Goal: Task Accomplishment & Management: Use online tool/utility

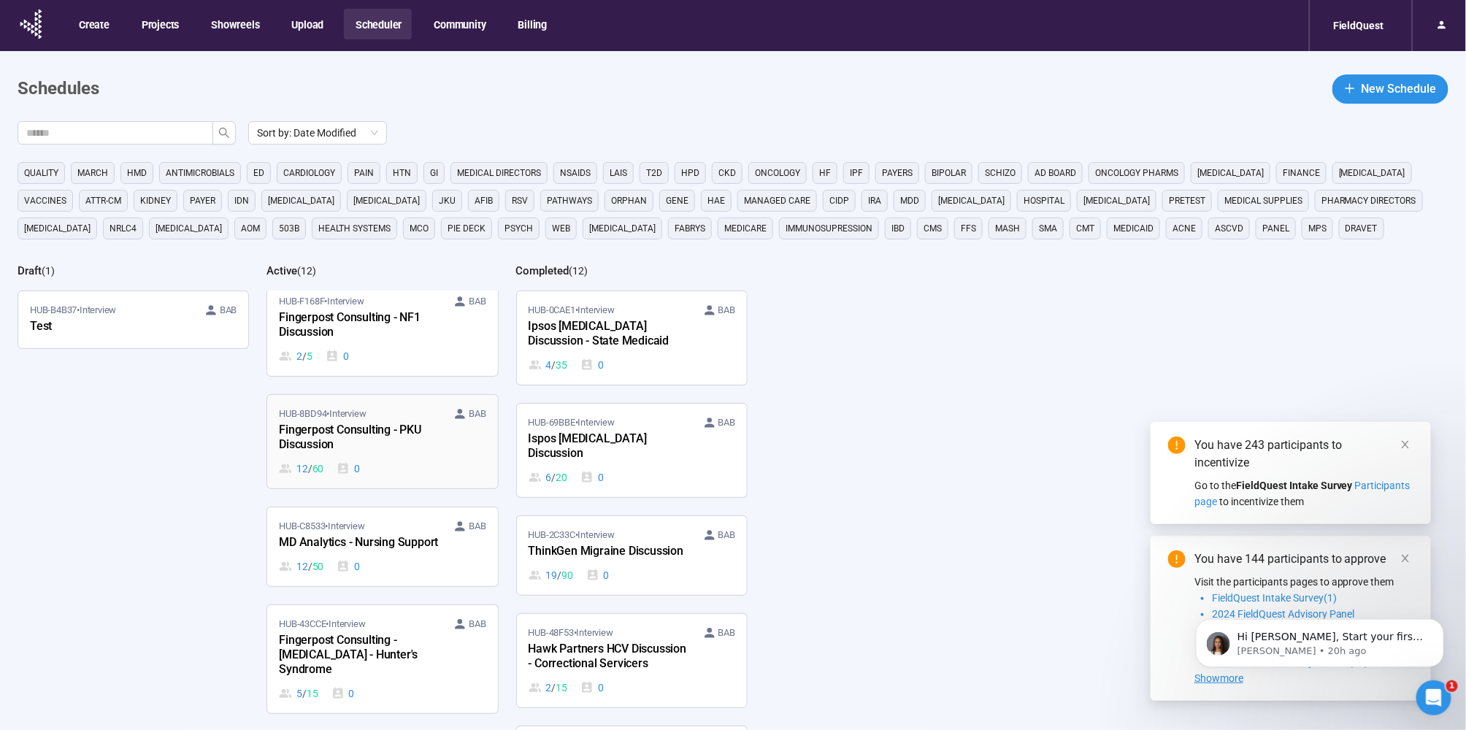
click at [380, 431] on div "Fingerpost Consulting - PKU Discussion" at bounding box center [359, 438] width 161 height 34
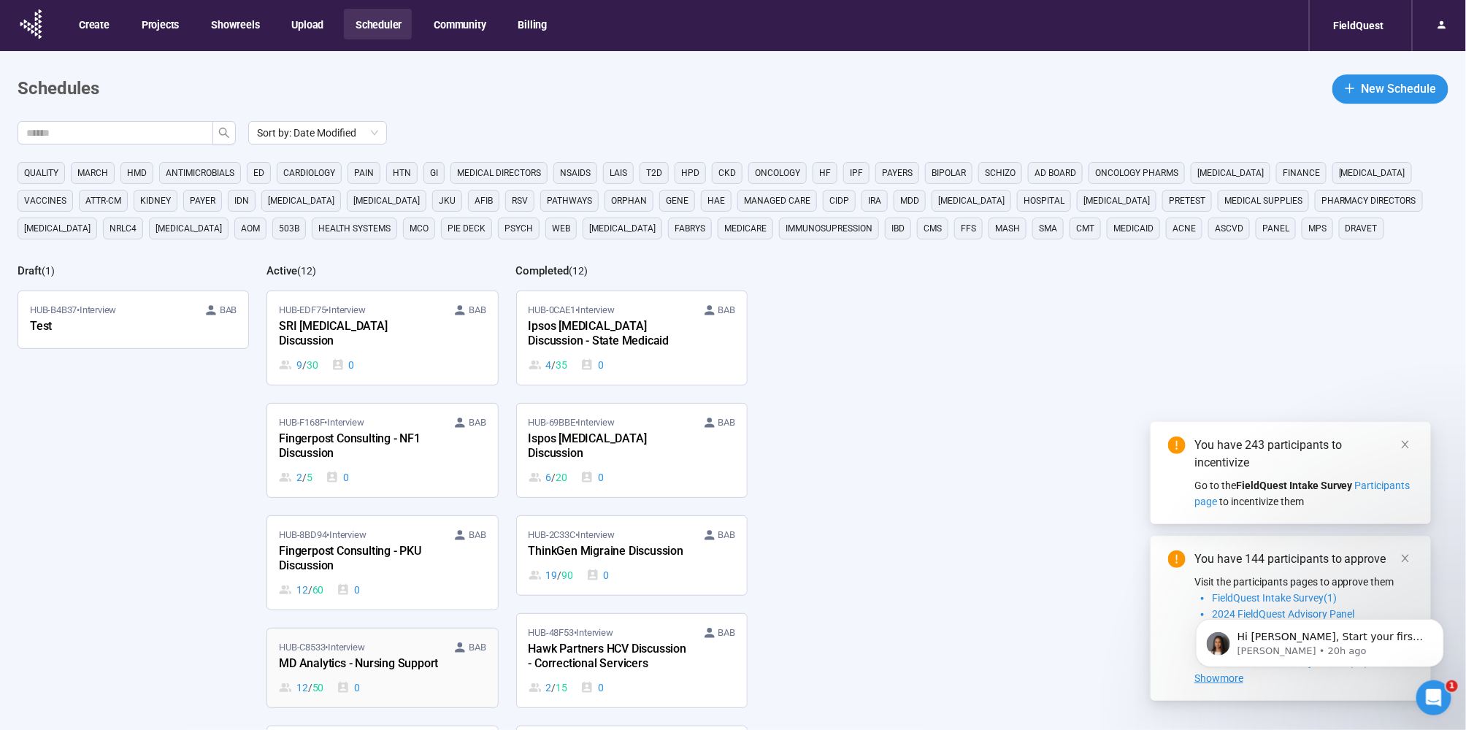
click at [387, 640] on div "HUB-C8533 • Interview [PERSON_NAME]" at bounding box center [382, 647] width 207 height 15
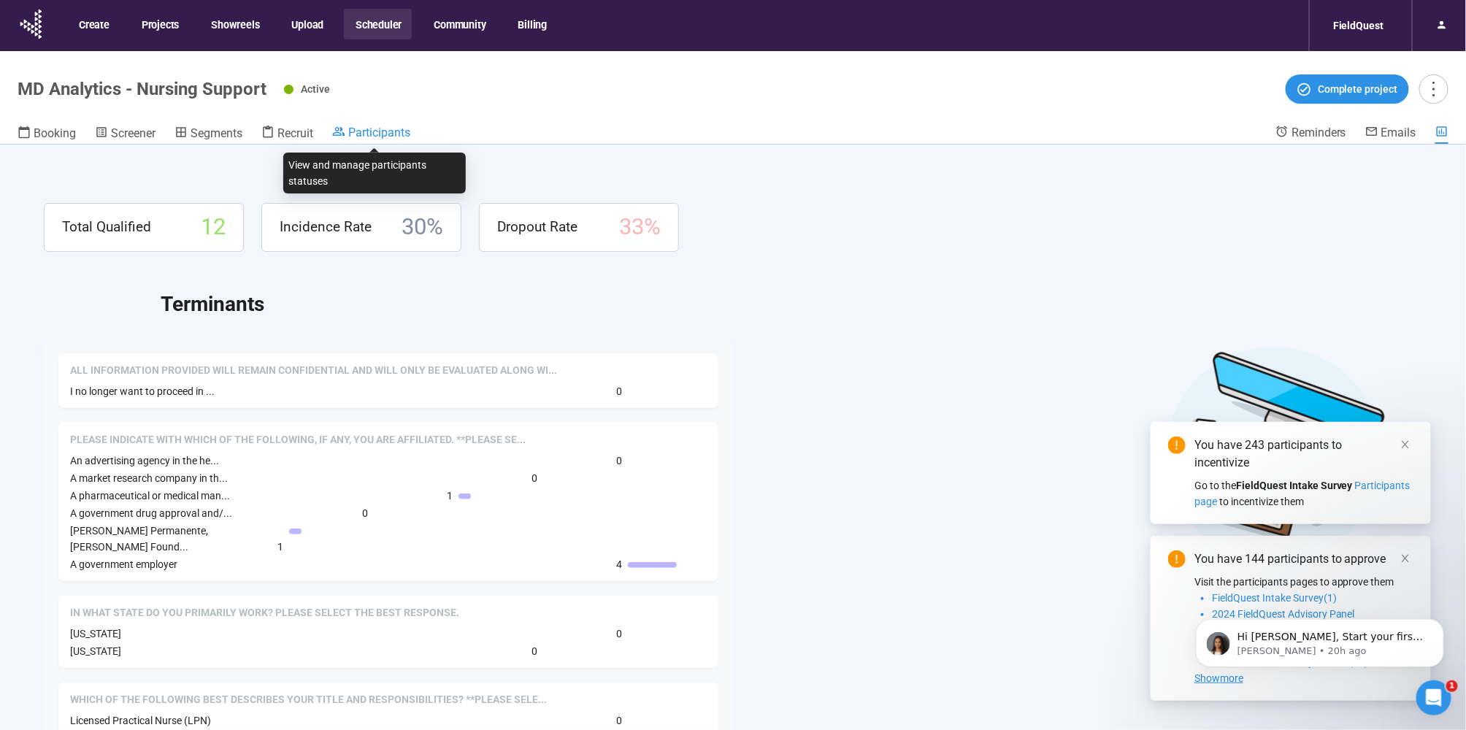
click at [362, 133] on span "Participants" at bounding box center [379, 133] width 62 height 14
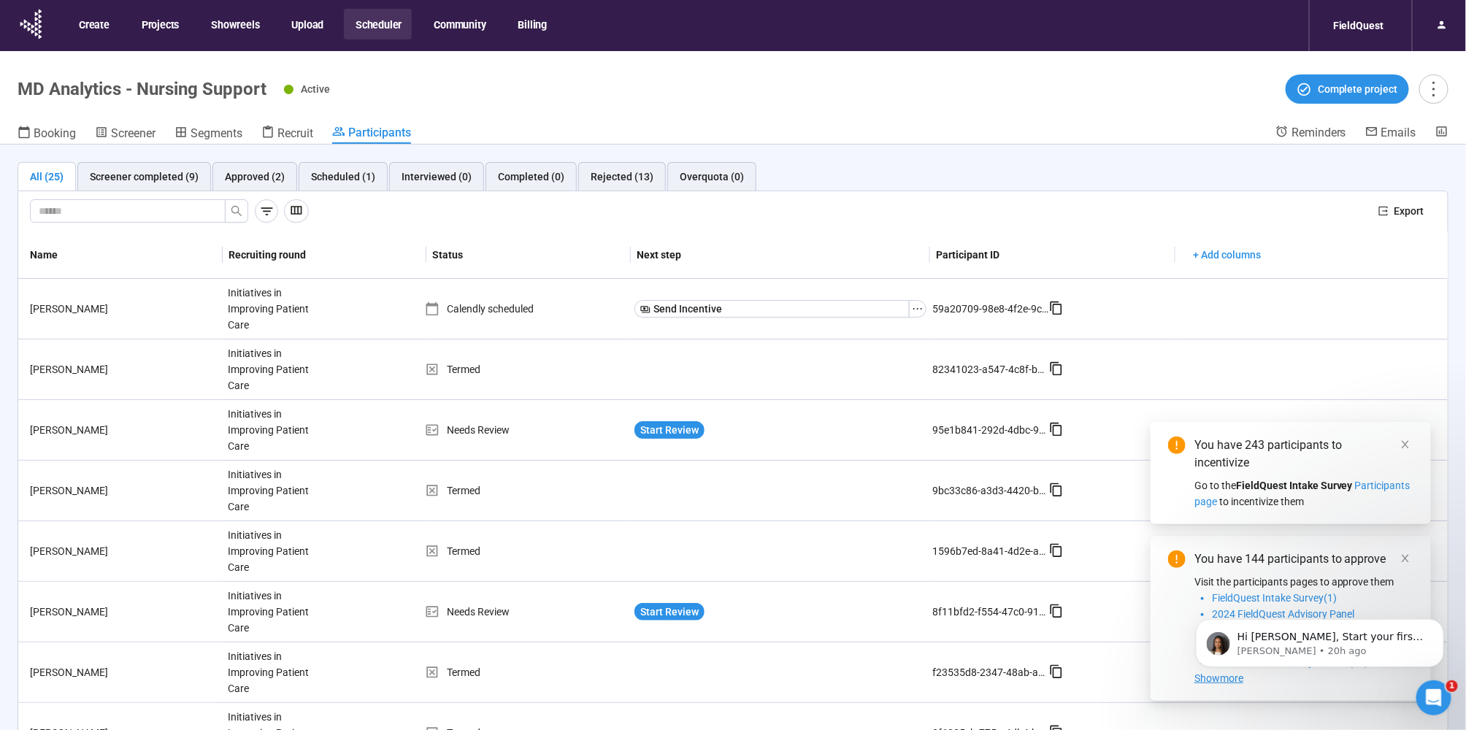
click at [318, 132] on div "Booking Screener Segments Recruit Participants" at bounding box center [647, 134] width 1258 height 19
click at [309, 131] on span "Recruit" at bounding box center [295, 133] width 36 height 14
